Goal: Task Accomplishment & Management: Manage account settings

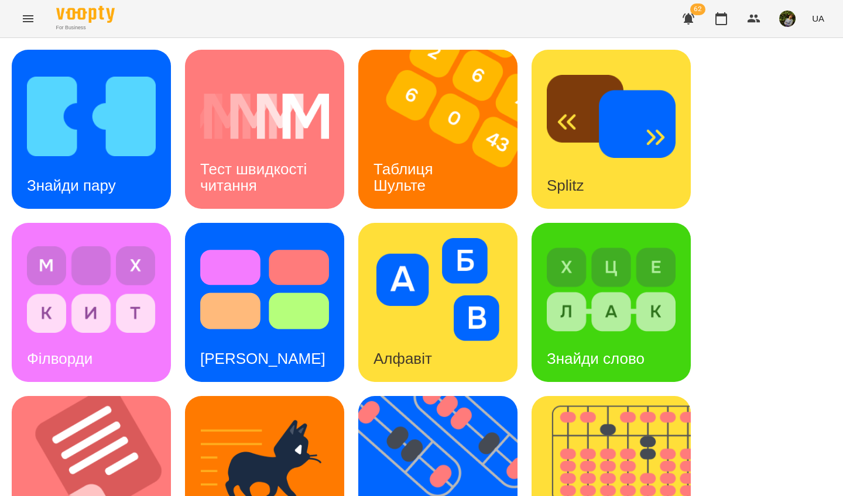
scroll to position [417, 0]
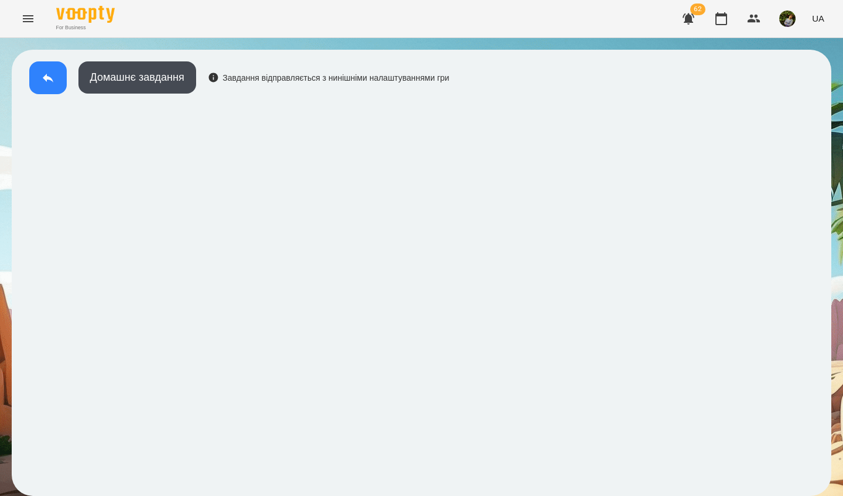
click at [47, 78] on icon at bounding box center [48, 78] width 11 height 9
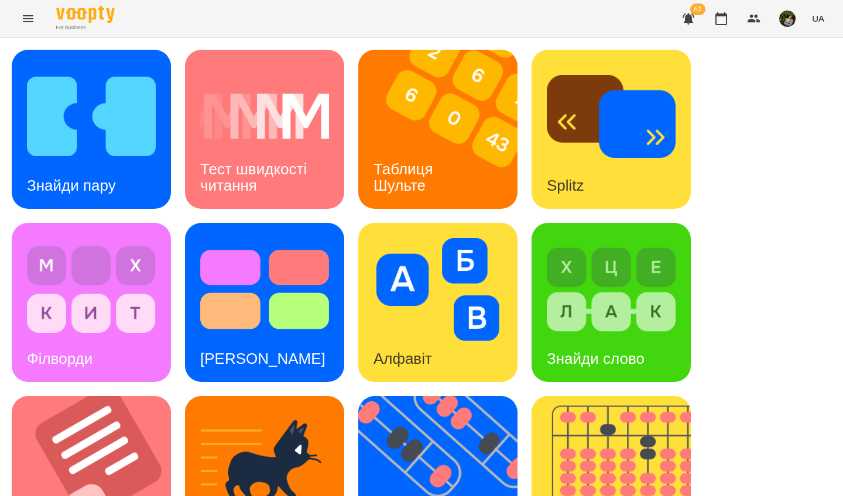
click at [624, 314] on img at bounding box center [610, 289] width 129 height 103
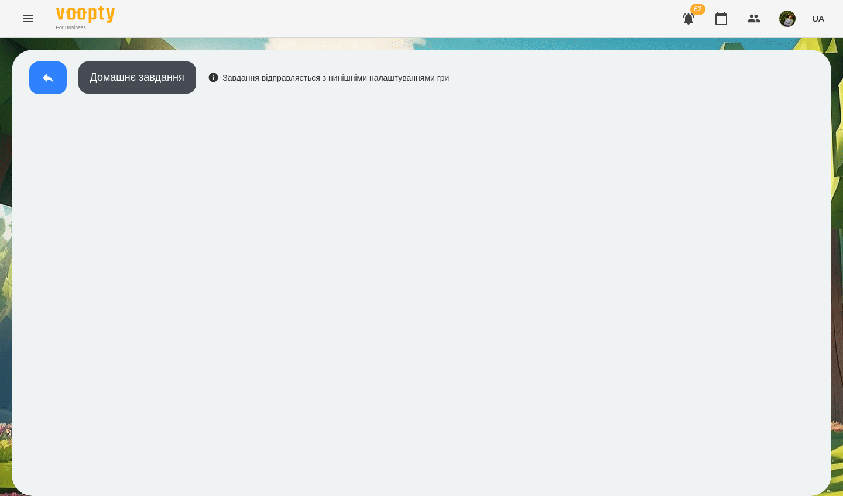
click at [42, 85] on button at bounding box center [47, 77] width 37 height 33
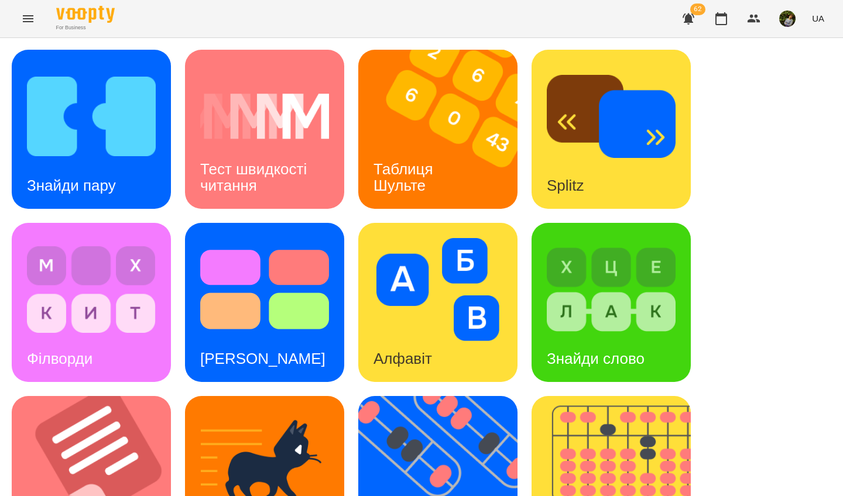
click at [584, 316] on img at bounding box center [610, 289] width 129 height 103
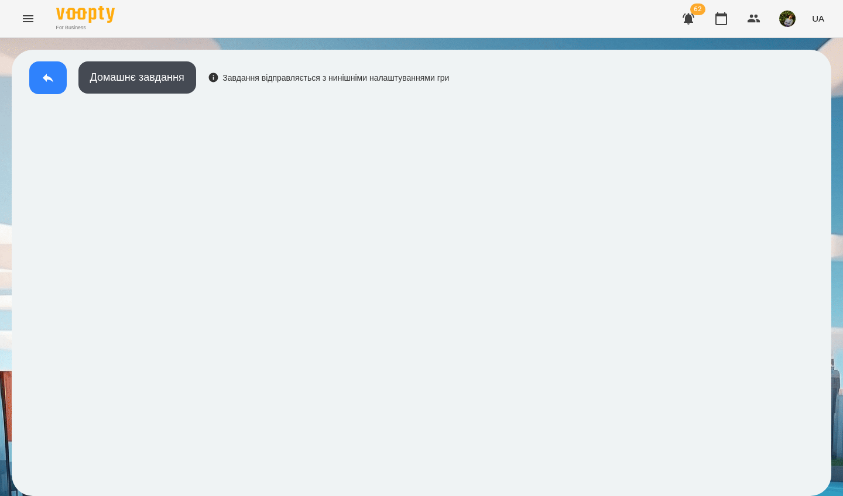
click at [47, 81] on icon at bounding box center [48, 78] width 14 height 14
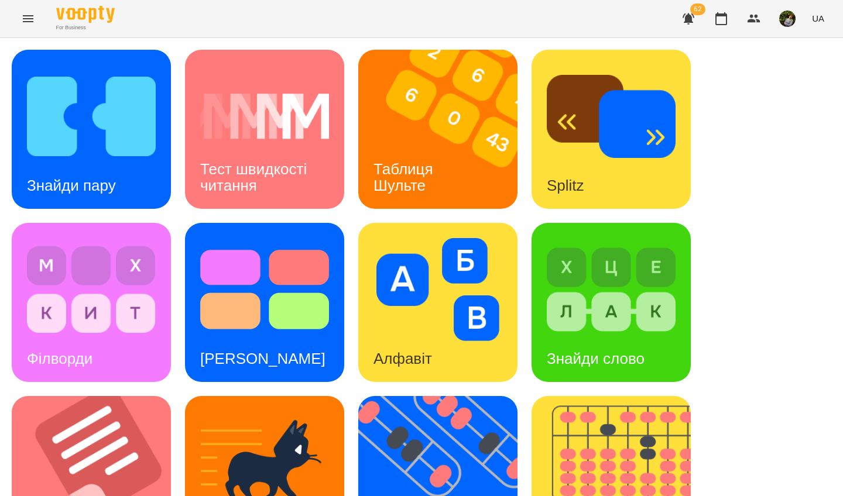
click at [593, 313] on img at bounding box center [610, 289] width 129 height 103
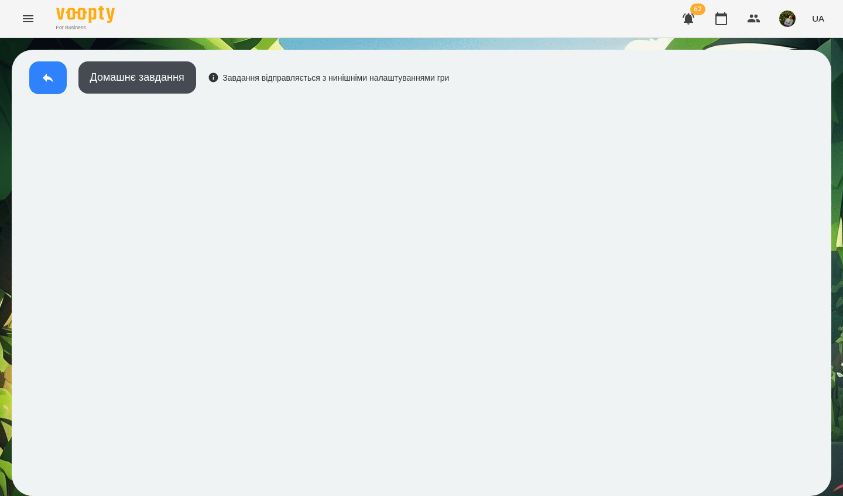
click at [39, 74] on button at bounding box center [47, 77] width 37 height 33
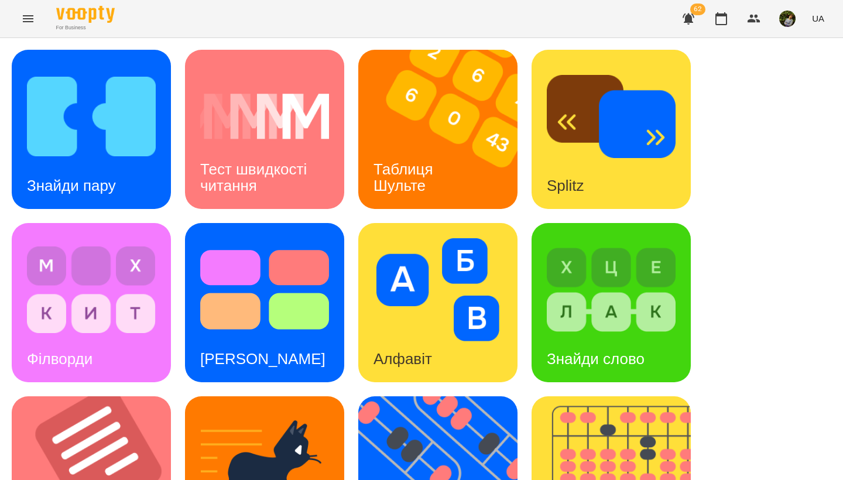
click at [23, 15] on icon "Menu" at bounding box center [28, 19] width 14 height 14
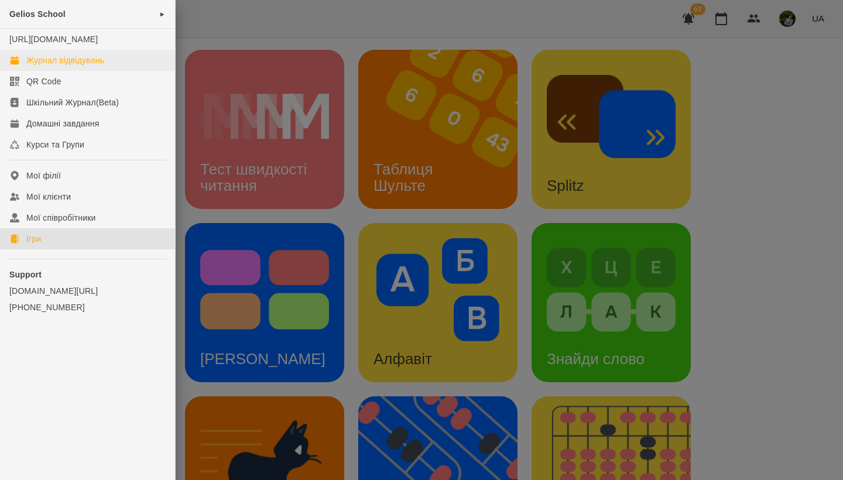
click at [57, 65] on link "Журнал відвідувань" at bounding box center [87, 60] width 175 height 21
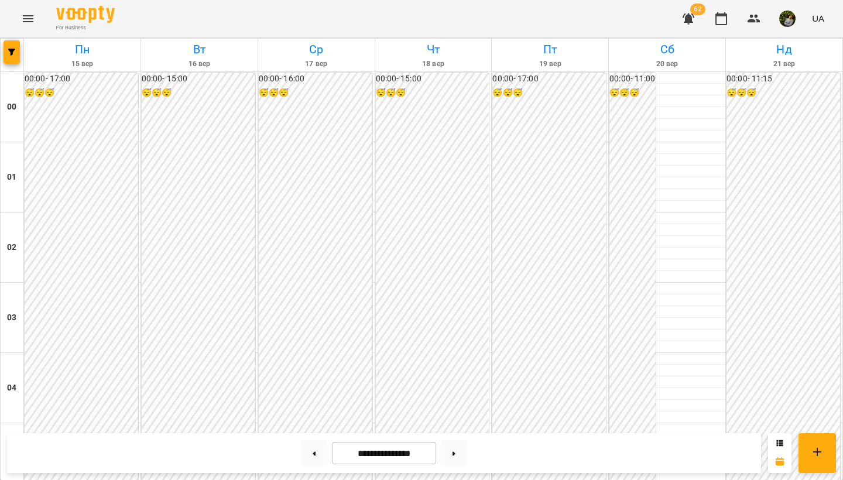
scroll to position [618, 0]
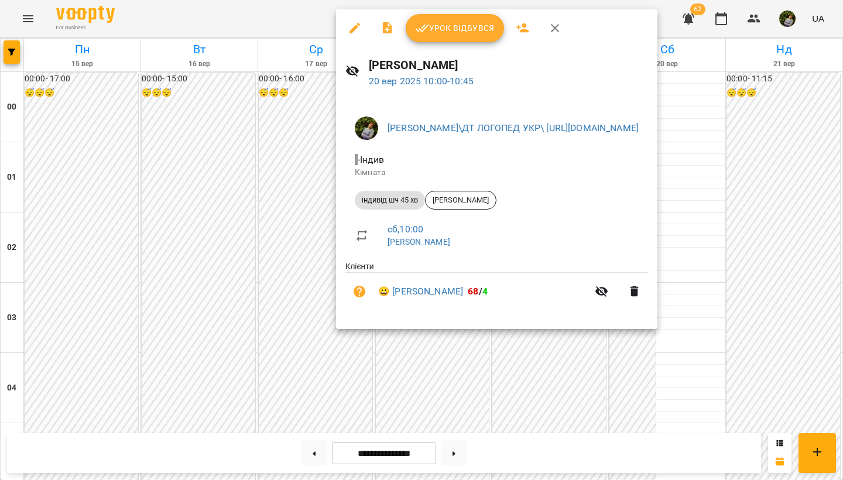
drag, startPoint x: 482, startPoint y: 26, endPoint x: 491, endPoint y: 39, distance: 15.6
click at [482, 26] on span "Урок відбувся" at bounding box center [455, 28] width 80 height 14
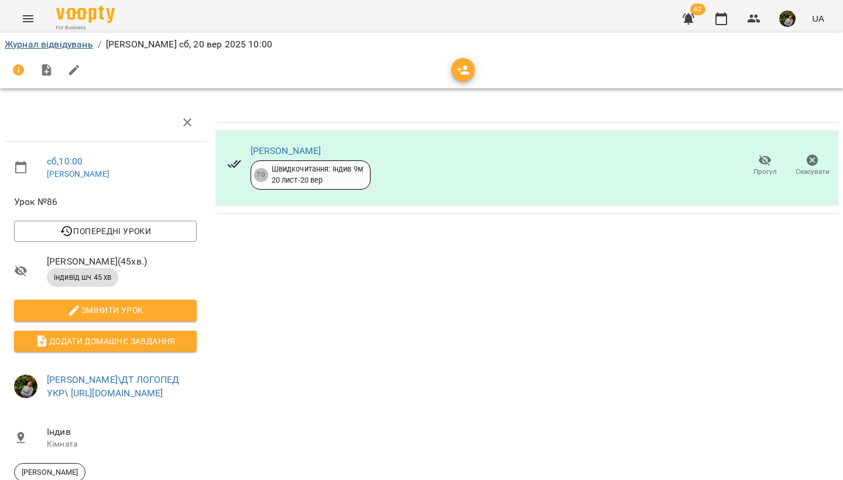
click at [47, 45] on link "Журнал відвідувань" at bounding box center [49, 44] width 88 height 11
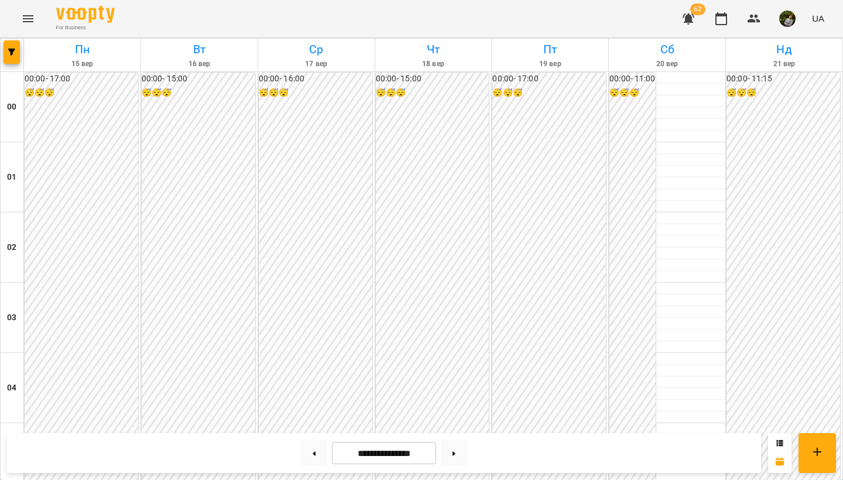
scroll to position [498, 0]
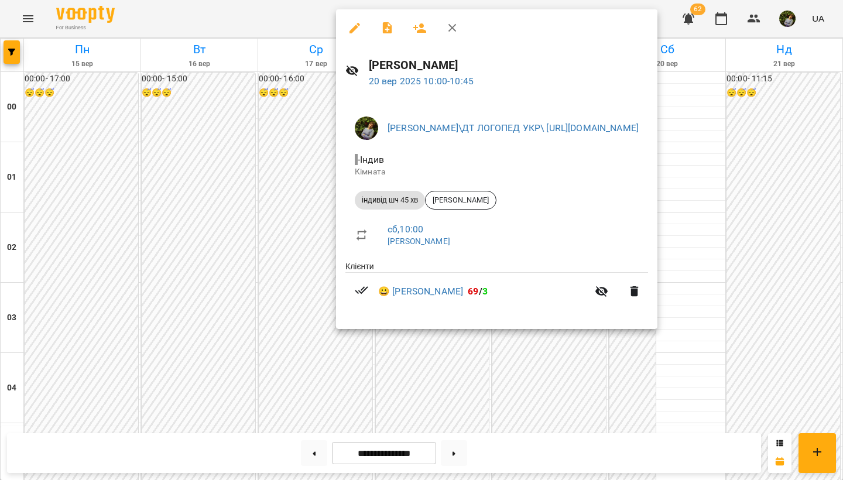
click at [689, 406] on div at bounding box center [421, 240] width 843 height 480
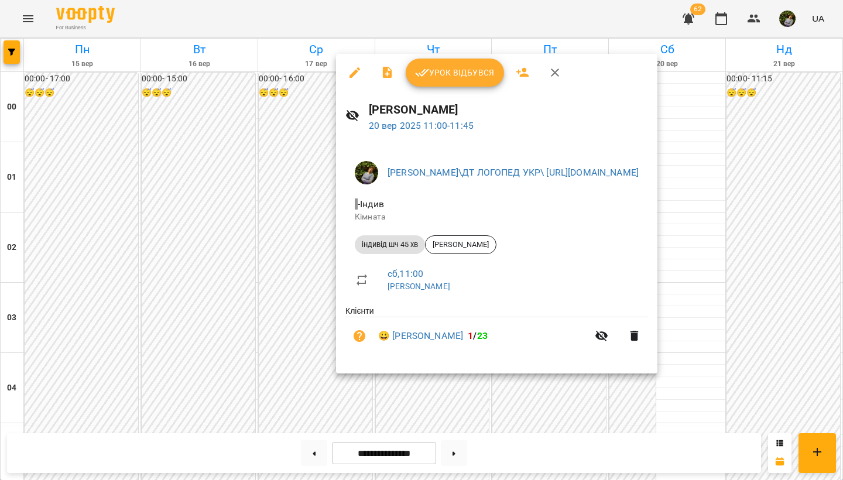
click at [465, 71] on span "Урок відбувся" at bounding box center [455, 73] width 80 height 14
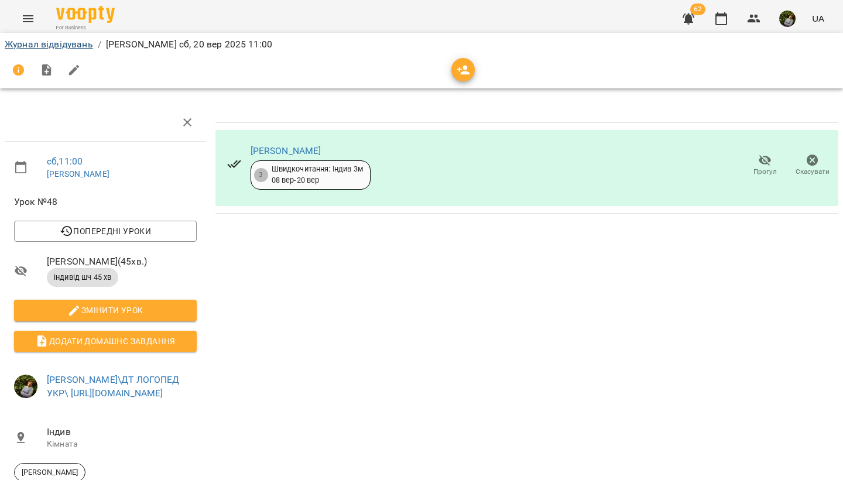
click at [51, 49] on link "Журнал відвідувань" at bounding box center [49, 44] width 88 height 11
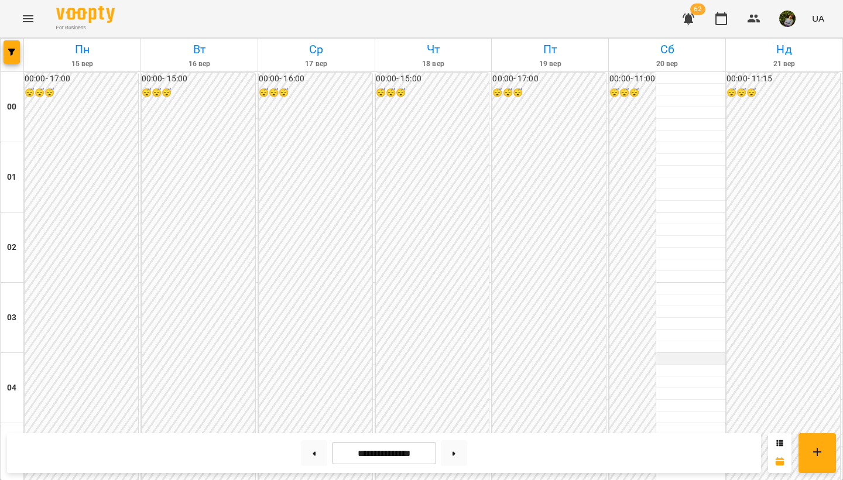
scroll to position [744, 0]
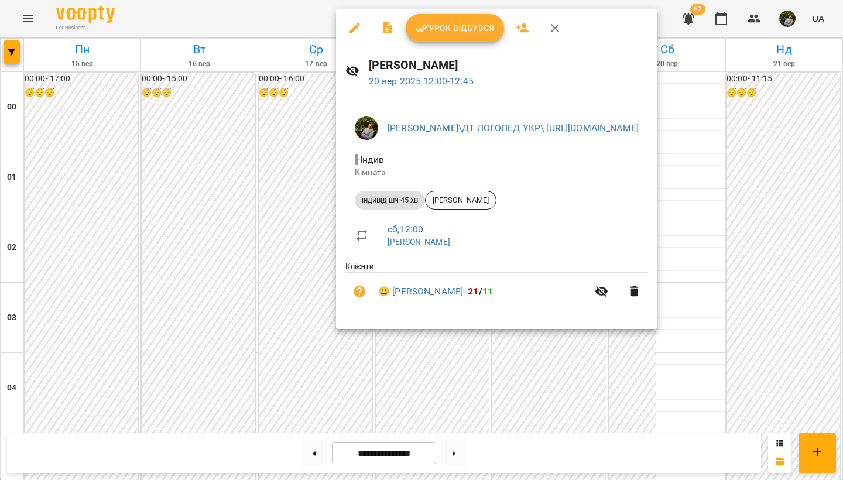
click at [467, 32] on span "Урок відбувся" at bounding box center [455, 28] width 80 height 14
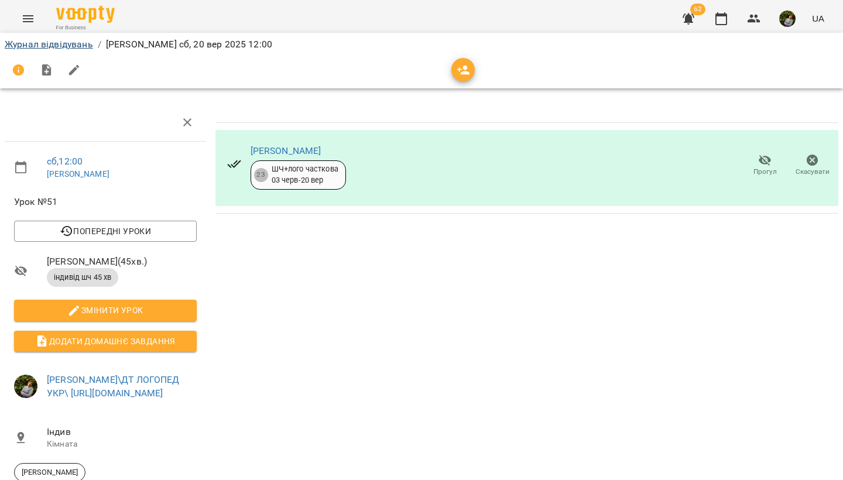
click at [29, 43] on link "Журнал відвідувань" at bounding box center [49, 44] width 88 height 11
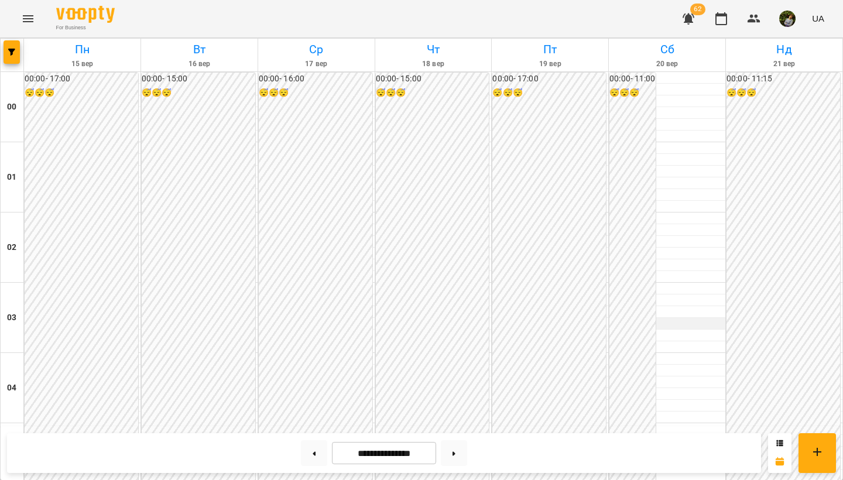
scroll to position [785, 0]
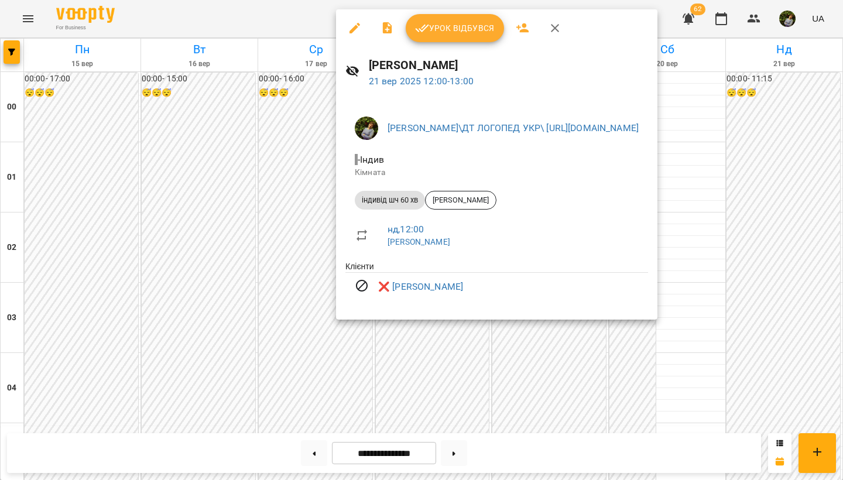
click at [807, 374] on div at bounding box center [421, 240] width 843 height 480
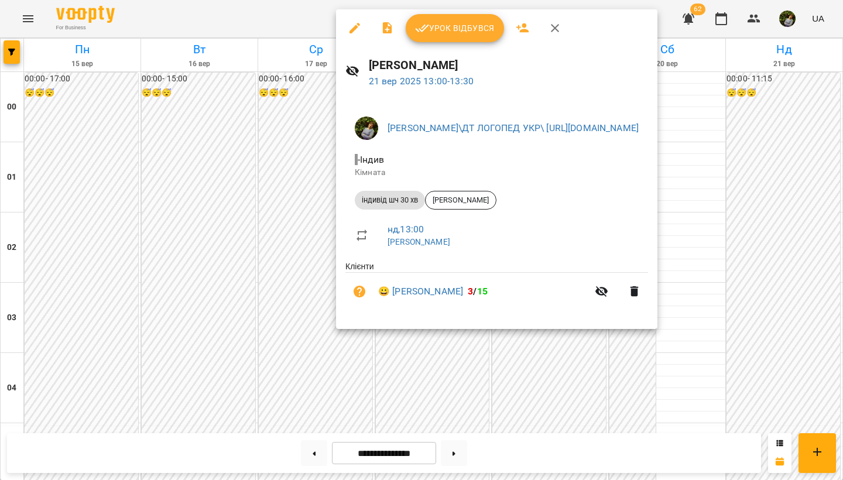
click at [800, 386] on div at bounding box center [421, 240] width 843 height 480
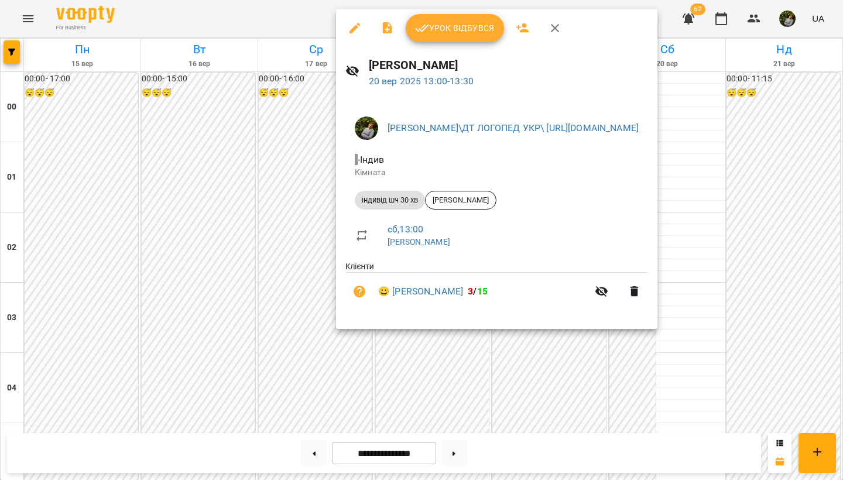
click at [804, 383] on div at bounding box center [421, 240] width 843 height 480
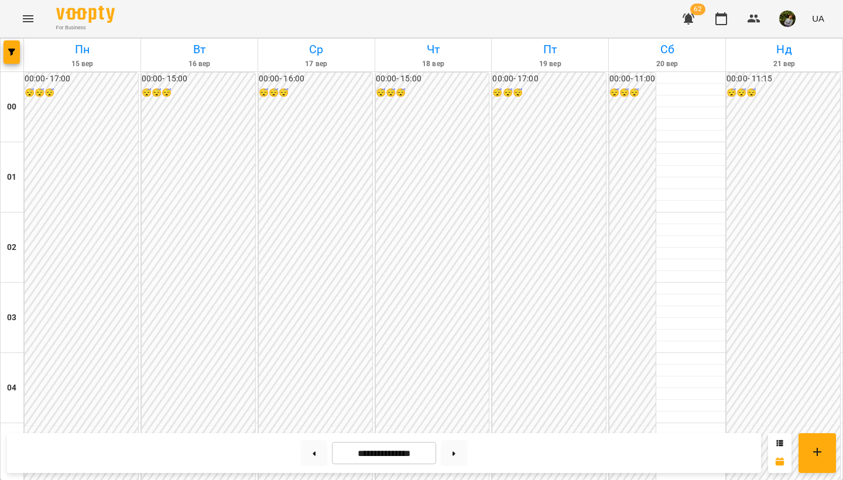
scroll to position [1182, 0]
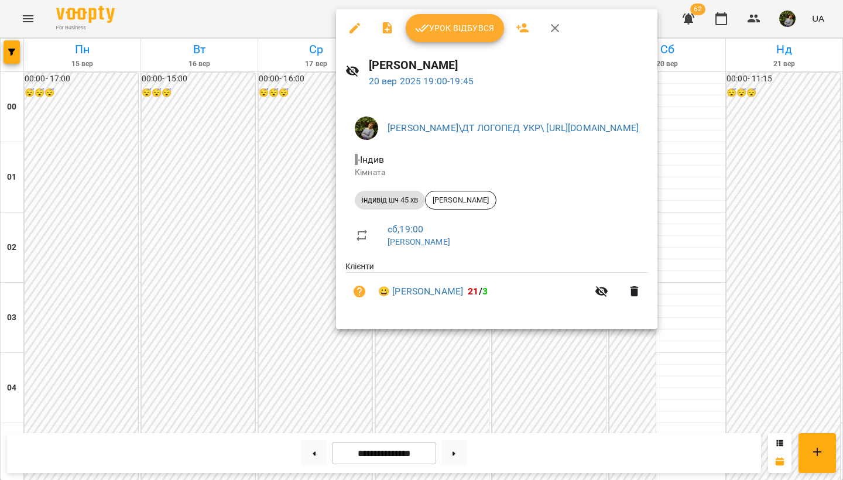
click at [581, 356] on div at bounding box center [421, 240] width 843 height 480
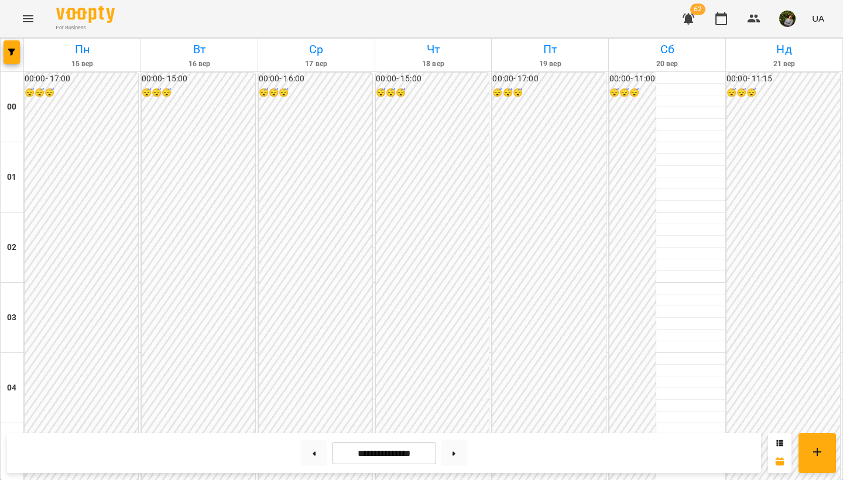
scroll to position [936, 0]
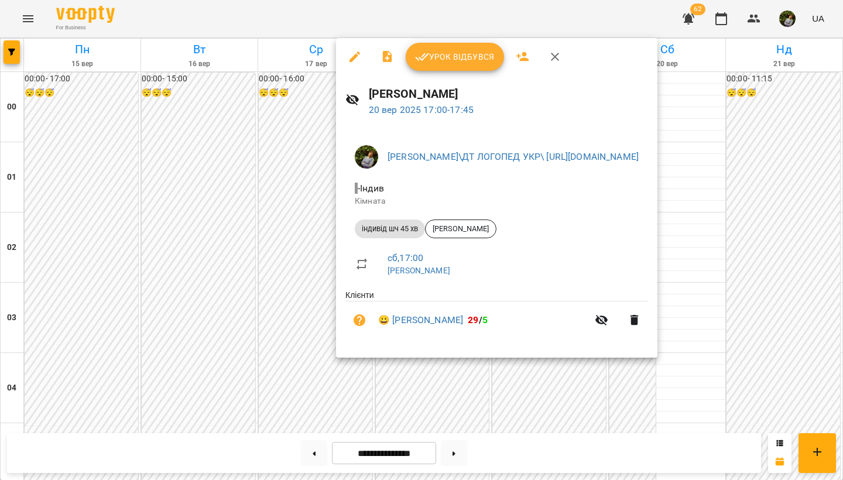
click at [580, 385] on div at bounding box center [421, 240] width 843 height 480
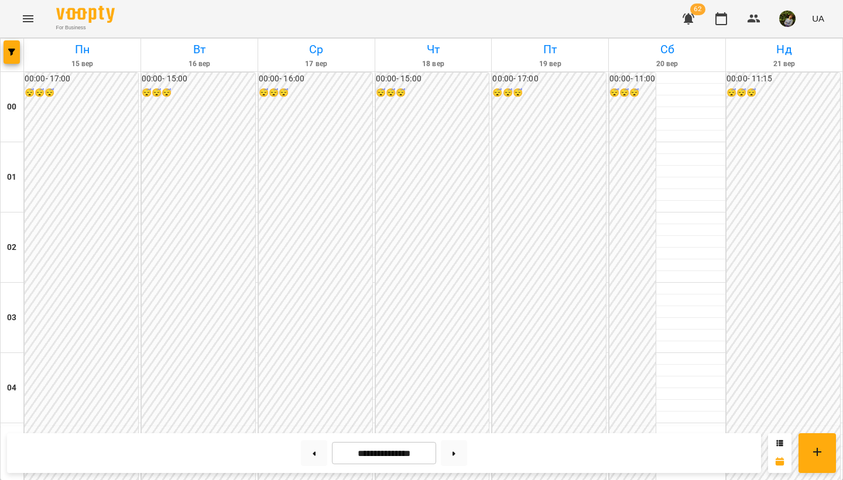
scroll to position [1150, 0]
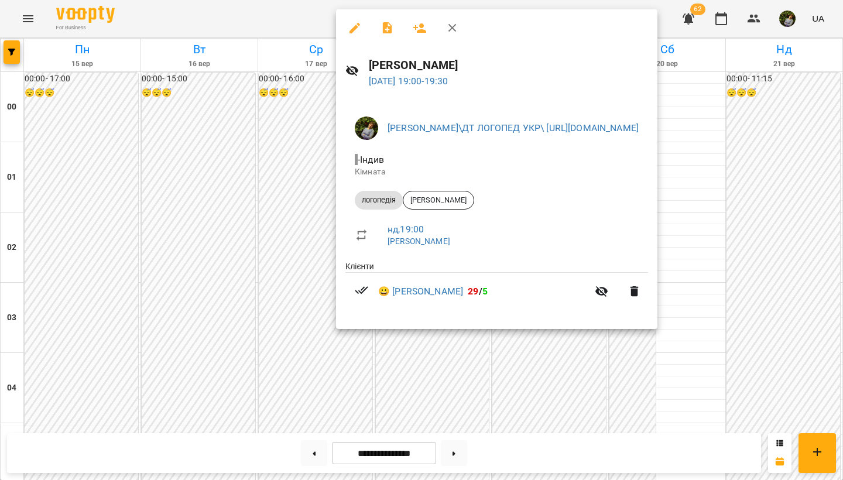
click at [569, 363] on div at bounding box center [421, 240] width 843 height 480
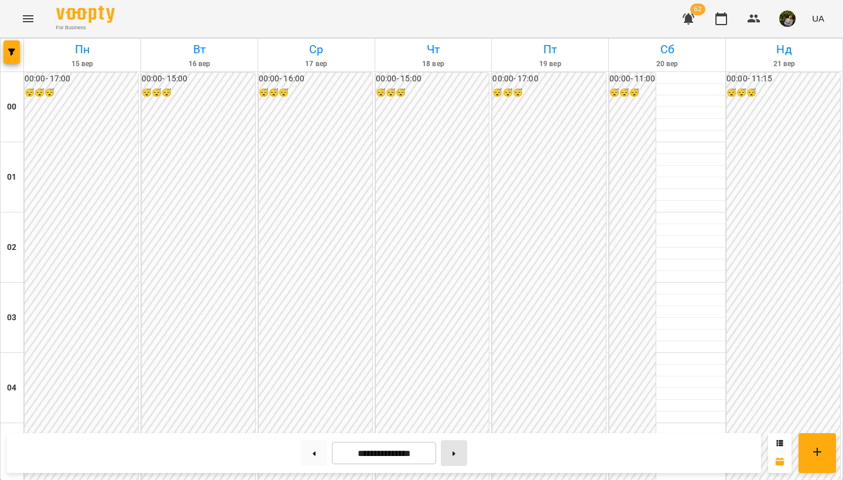
click at [457, 455] on button at bounding box center [454, 453] width 26 height 26
click at [308, 455] on button at bounding box center [314, 453] width 26 height 26
type input "**********"
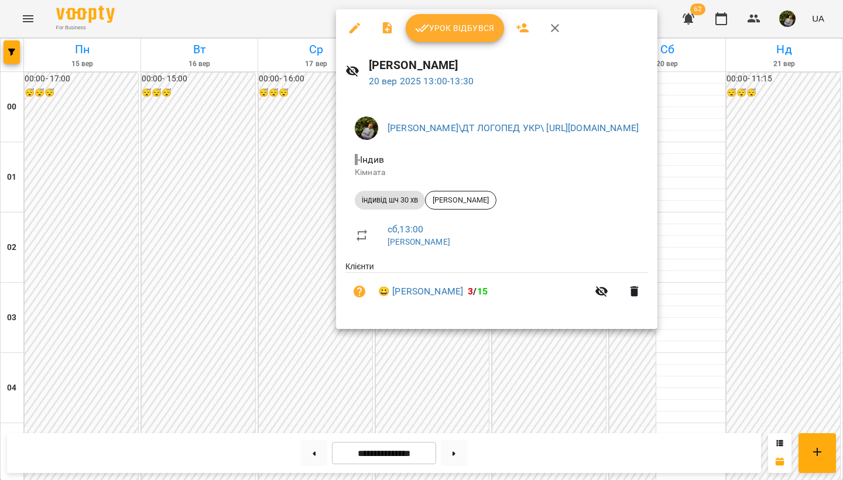
click at [802, 364] on div at bounding box center [421, 240] width 843 height 480
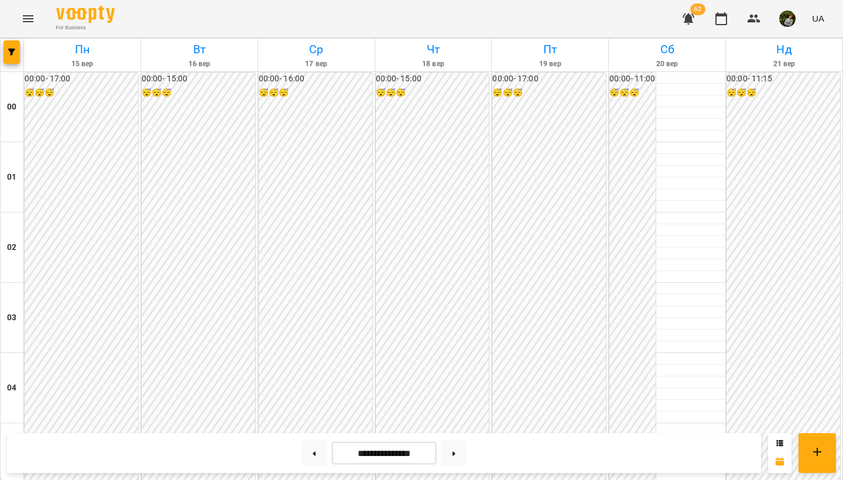
scroll to position [834, 0]
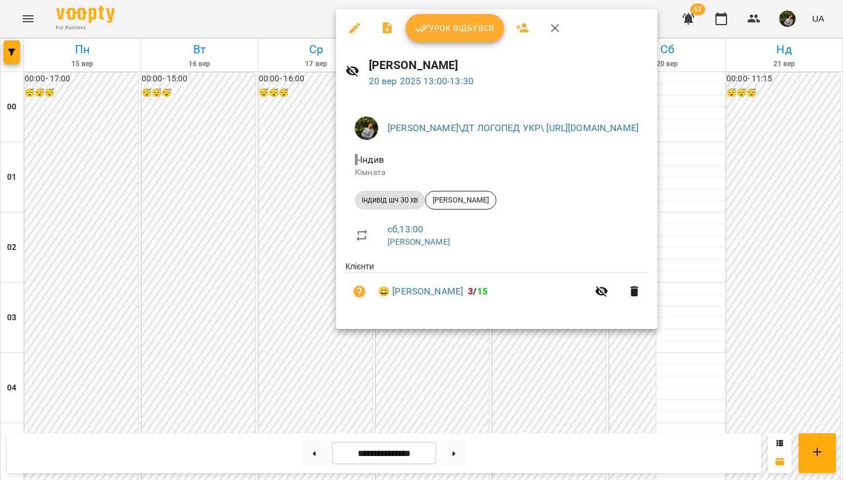
click at [812, 376] on div at bounding box center [421, 240] width 843 height 480
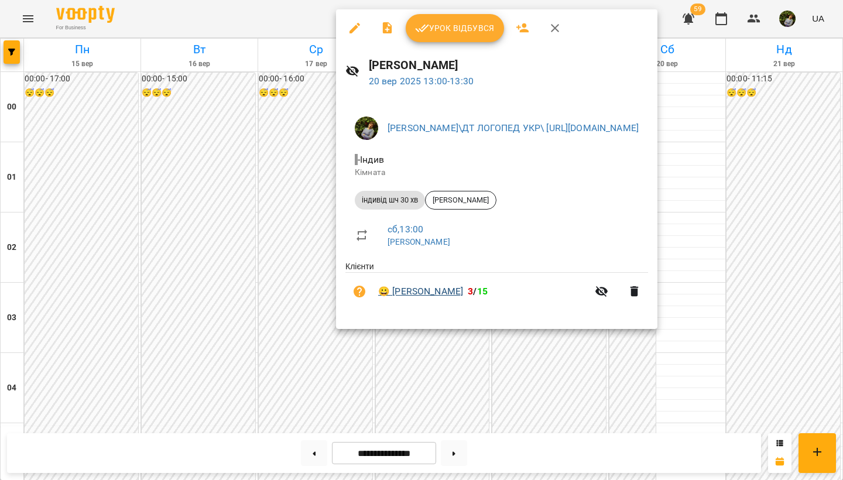
click at [440, 291] on link "😀 Камілла Чайка" at bounding box center [420, 291] width 85 height 14
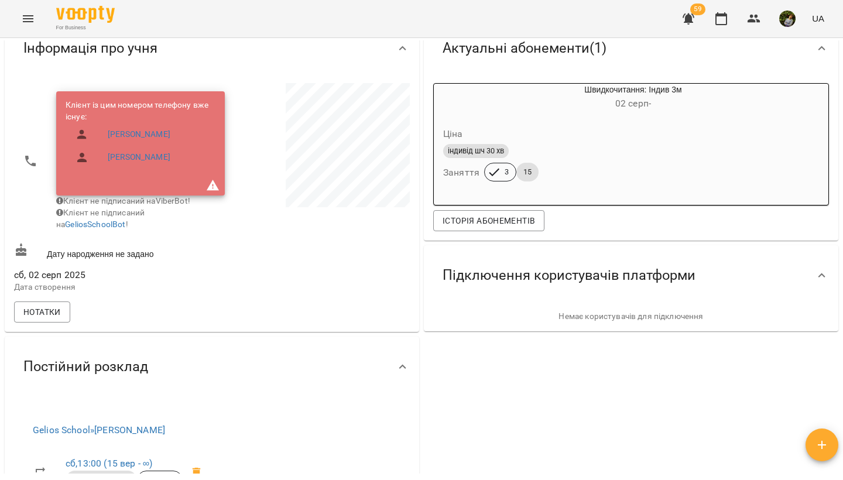
scroll to position [57, 0]
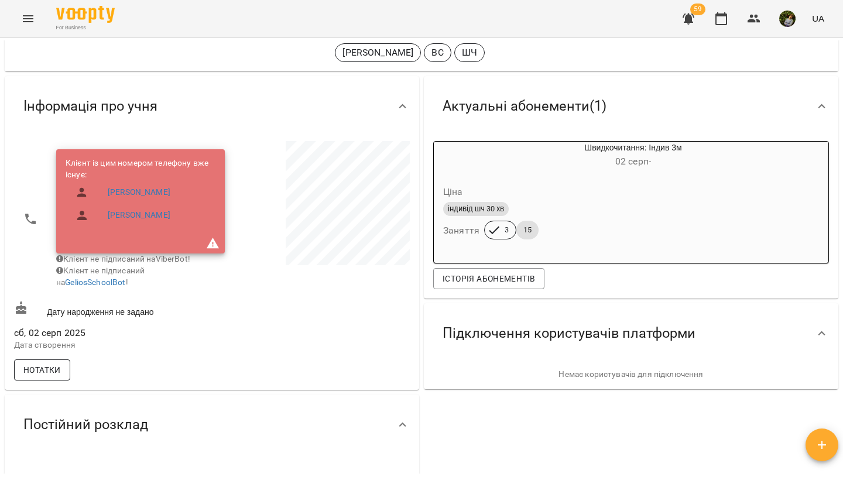
click at [60, 374] on span "Нотатки" at bounding box center [41, 370] width 37 height 14
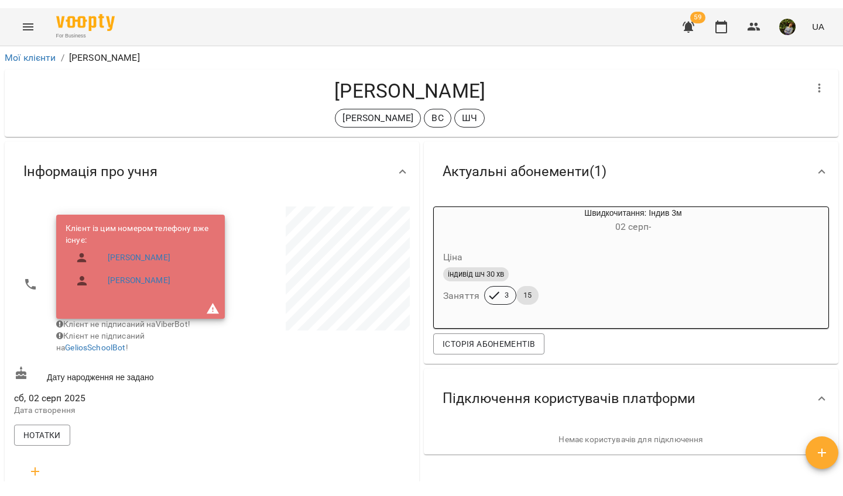
scroll to position [0, 0]
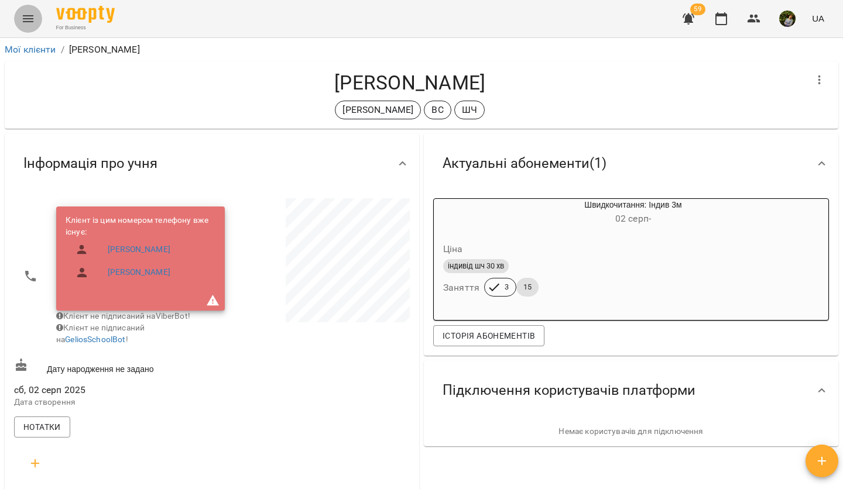
click at [27, 24] on icon "Menu" at bounding box center [28, 19] width 14 height 14
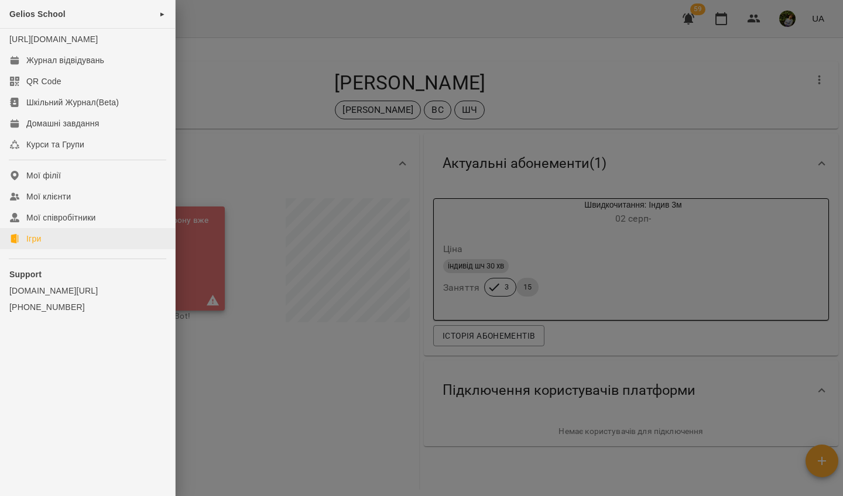
click at [35, 245] on div "Ігри" at bounding box center [33, 239] width 15 height 12
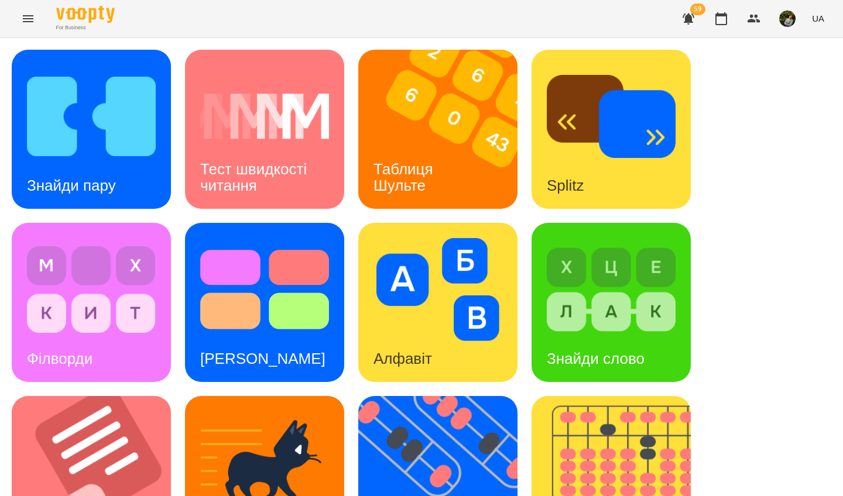
scroll to position [417, 0]
drag, startPoint x: 365, startPoint y: 15, endPoint x: 122, endPoint y: 246, distance: 336.0
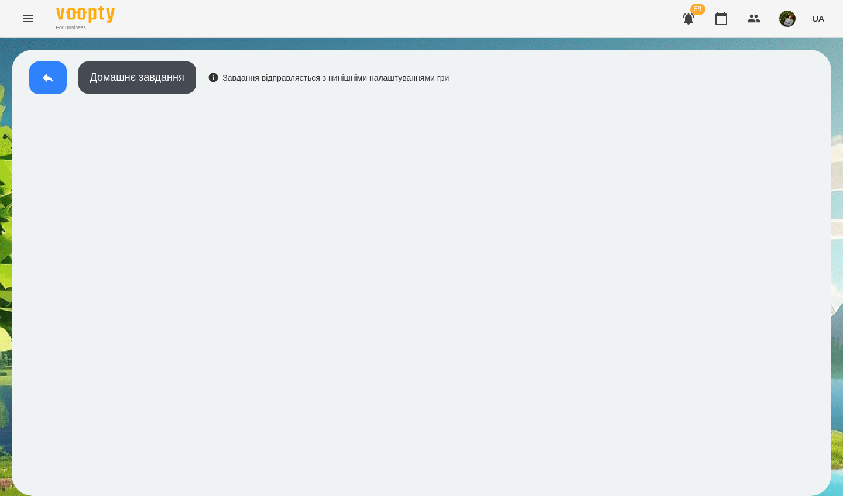
click at [50, 85] on button at bounding box center [47, 77] width 37 height 33
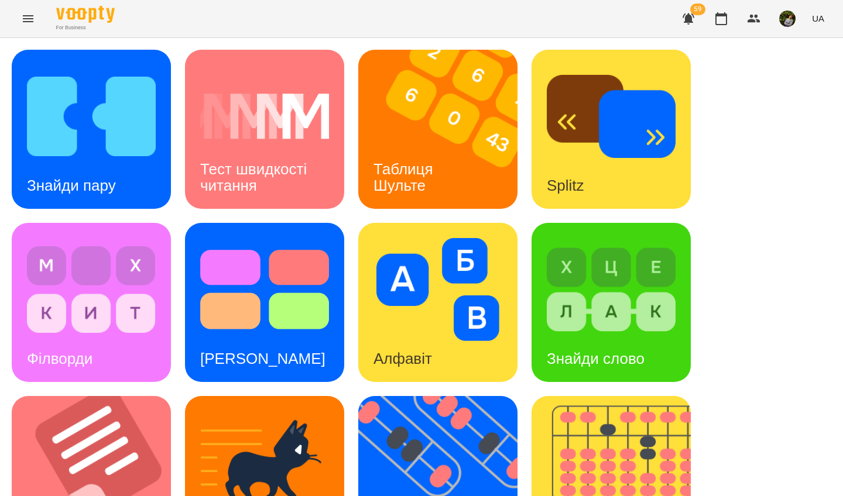
click at [119, 174] on div "Знайди пару" at bounding box center [71, 186] width 119 height 46
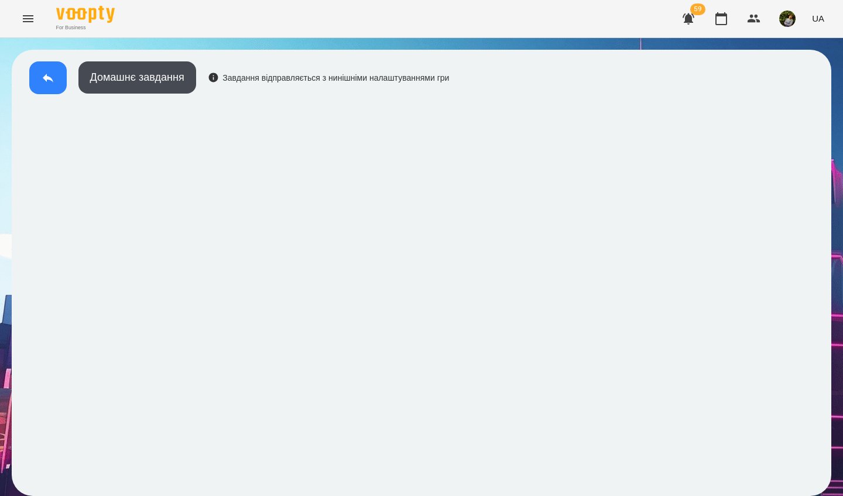
click at [48, 80] on icon at bounding box center [48, 78] width 14 height 14
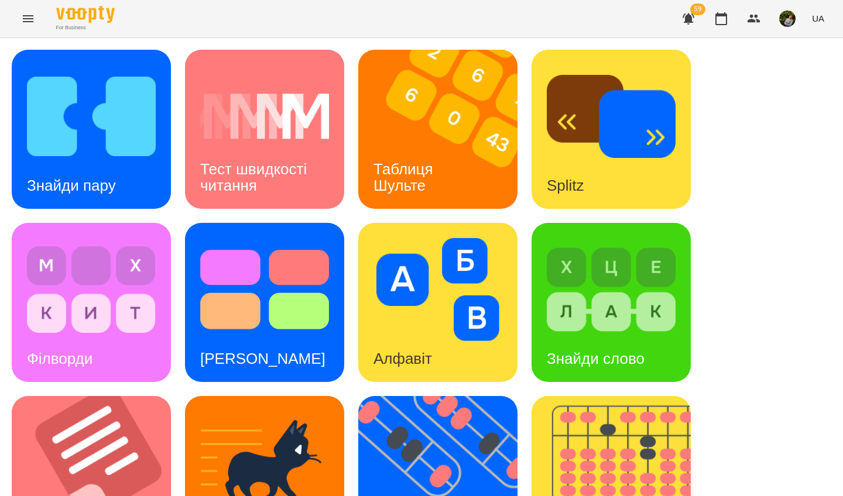
click at [93, 139] on img at bounding box center [91, 116] width 129 height 103
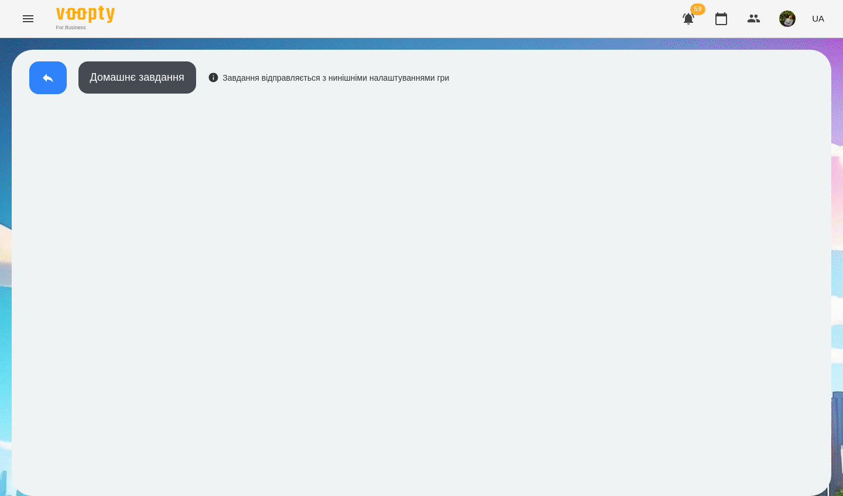
click at [44, 84] on icon at bounding box center [48, 78] width 14 height 14
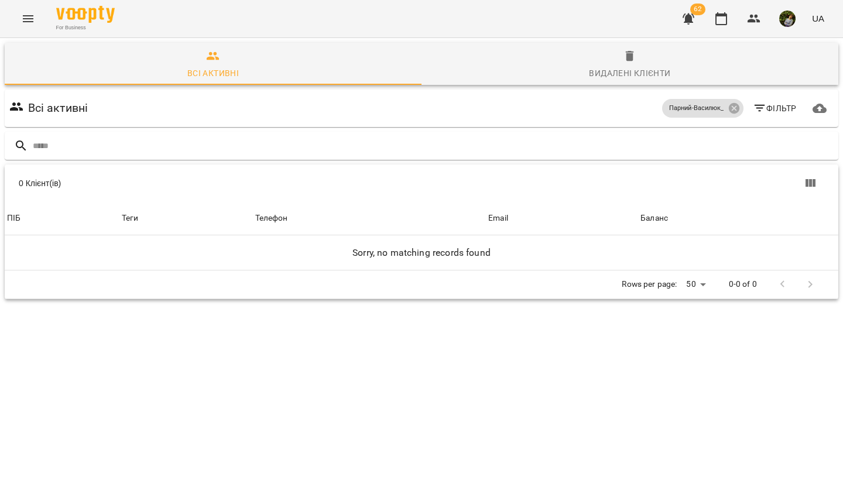
click at [25, 11] on button "Menu" at bounding box center [28, 19] width 28 height 28
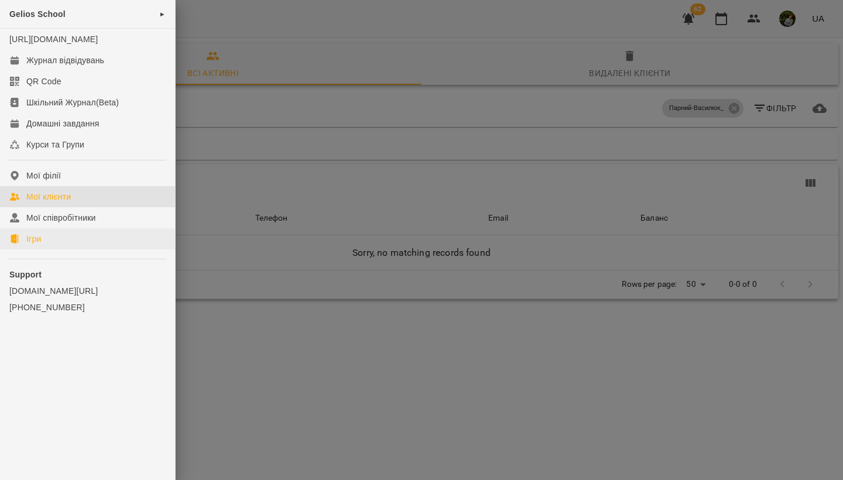
click at [36, 245] on div "Ігри" at bounding box center [33, 239] width 15 height 12
